Goal: Browse casually

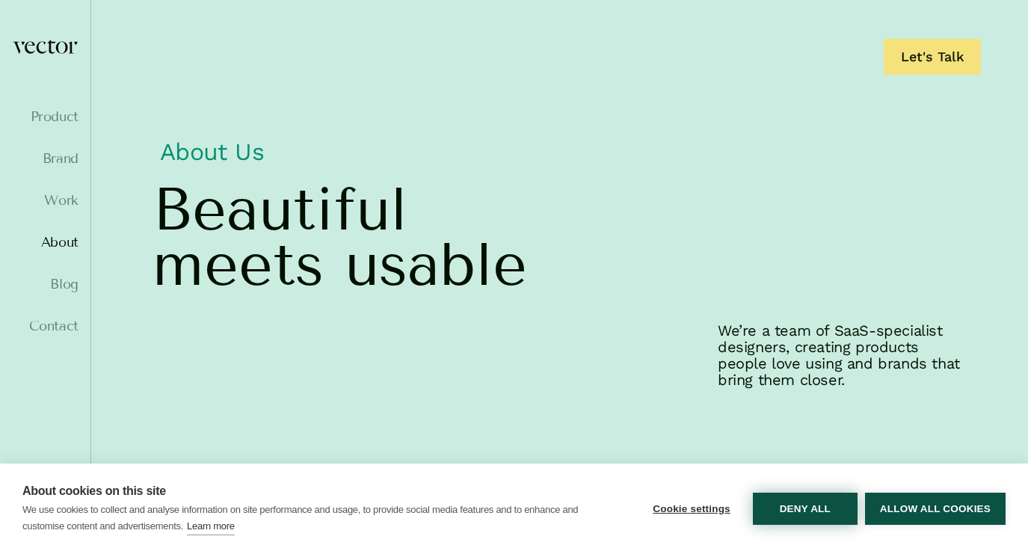
click at [784, 502] on button "Deny all" at bounding box center [805, 509] width 105 height 32
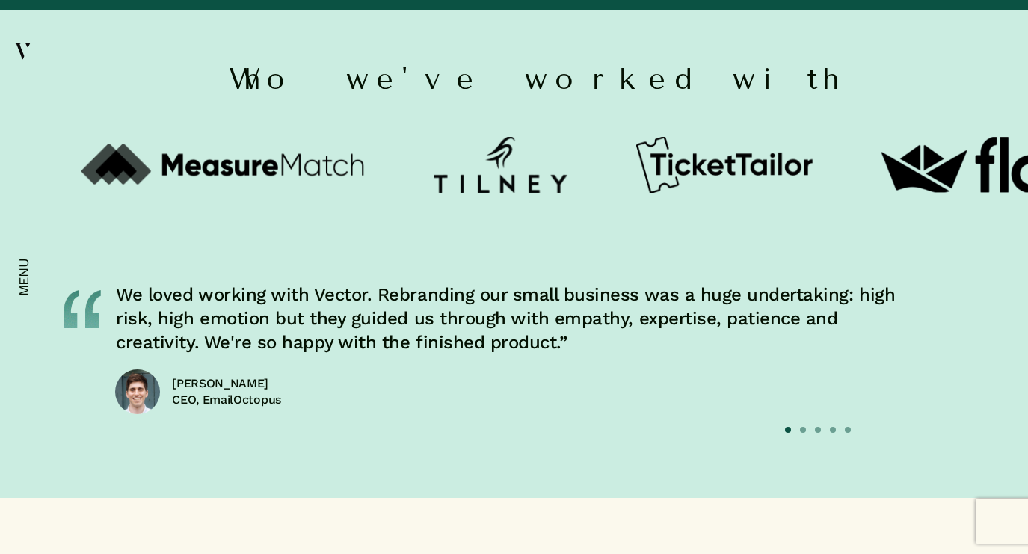
scroll to position [5268, 0]
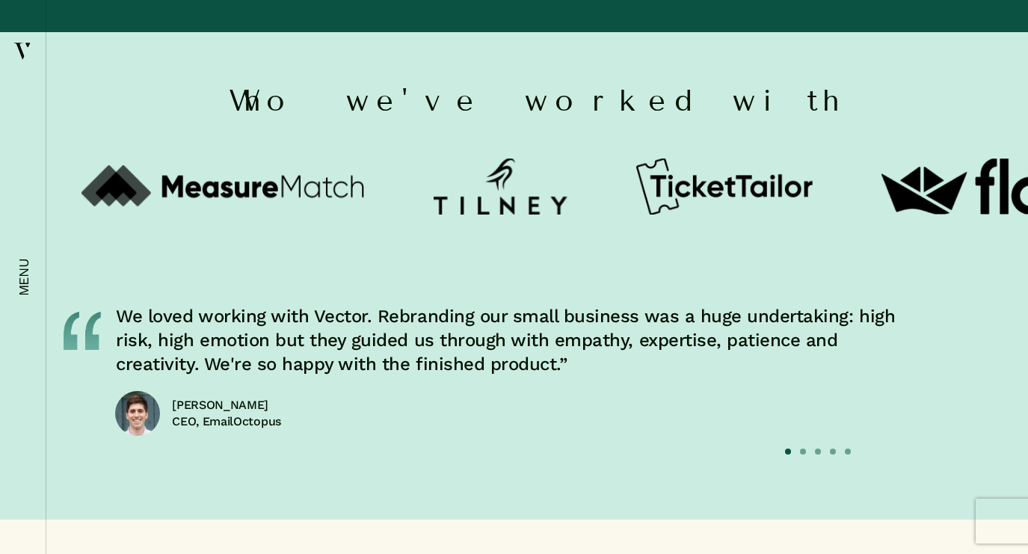
click at [803, 449] on button "2" at bounding box center [803, 452] width 7 height 7
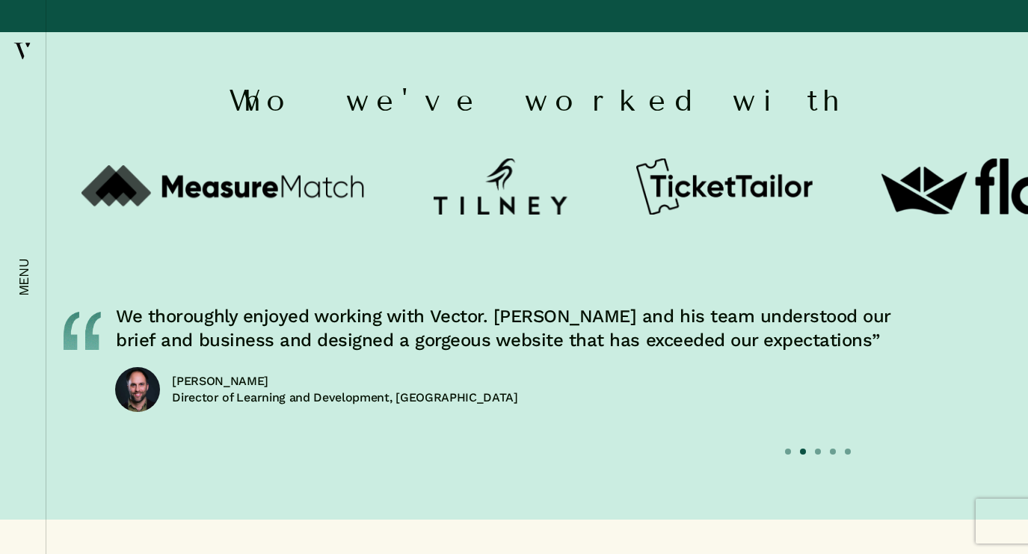
click at [817, 449] on button "3" at bounding box center [818, 452] width 7 height 7
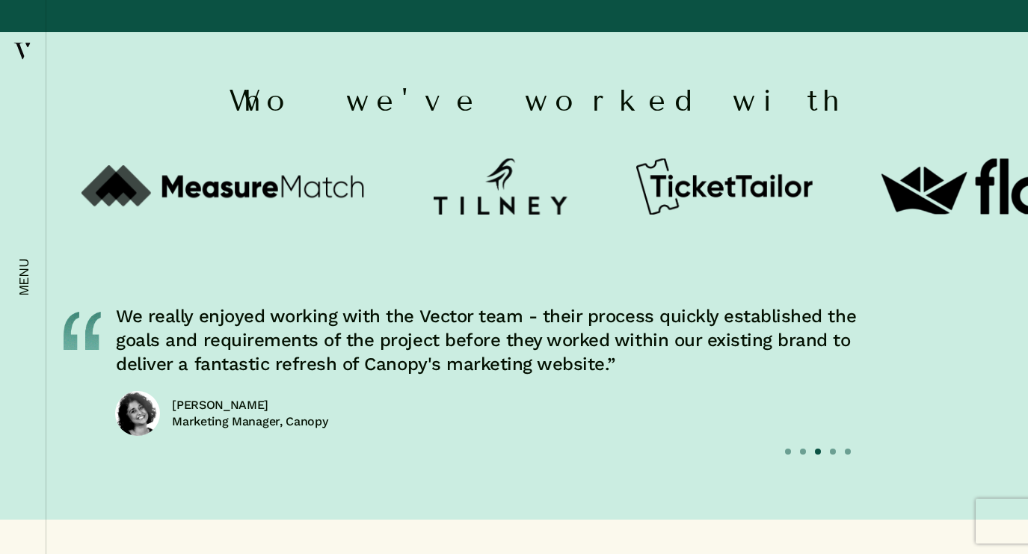
click at [834, 449] on button "4" at bounding box center [833, 452] width 7 height 7
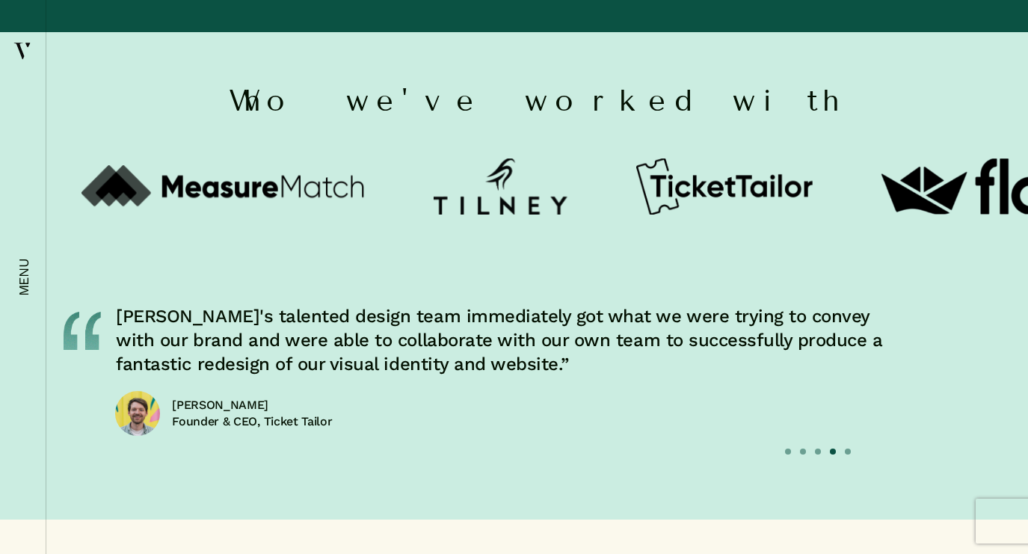
click at [849, 449] on button "5" at bounding box center [848, 452] width 7 height 7
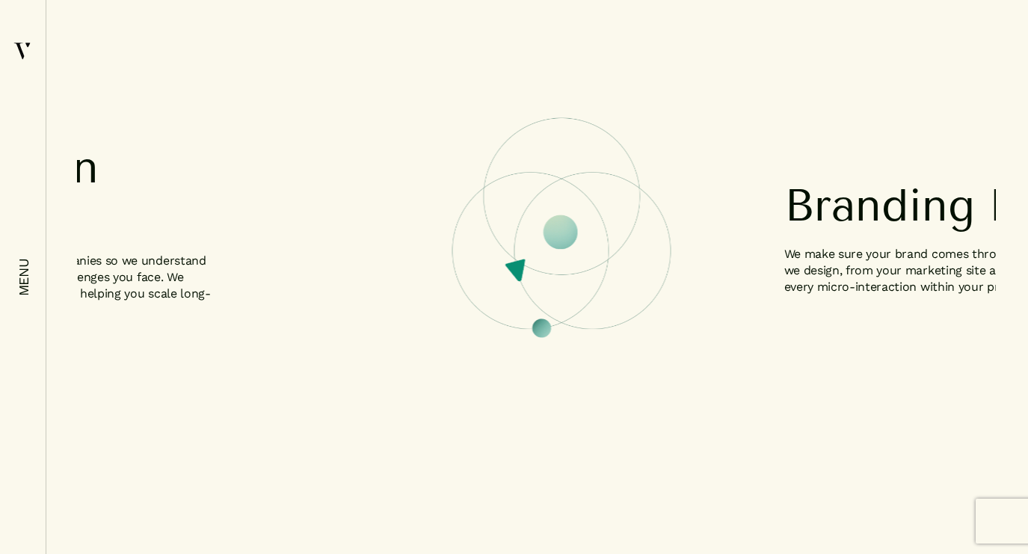
scroll to position [551, 0]
